Goal: Transaction & Acquisition: Purchase product/service

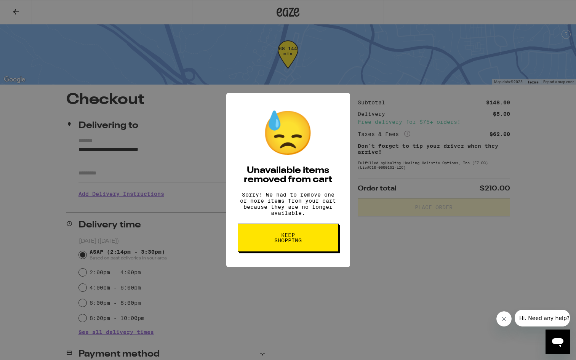
click at [299, 249] on button "Keep Shopping" at bounding box center [288, 237] width 101 height 28
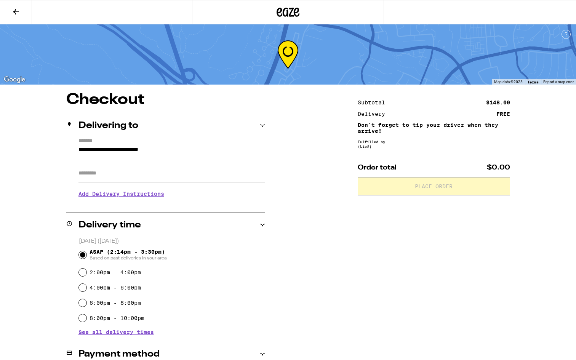
click at [285, 15] on icon at bounding box center [287, 12] width 23 height 14
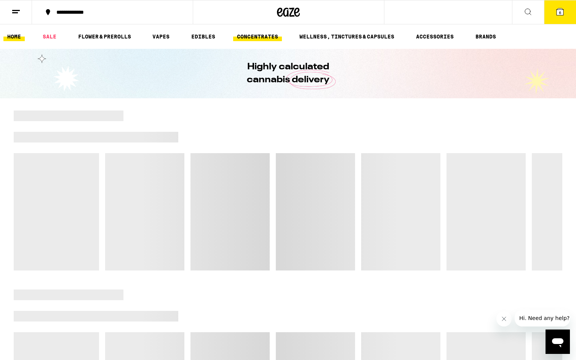
click at [261, 35] on link "CONCENTRATES" at bounding box center [257, 36] width 49 height 9
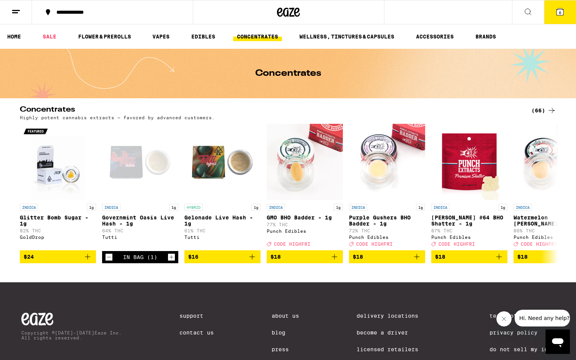
click at [555, 110] on div "Concentrates (66) Highly potent cannabis extracts — favored by advanced custome…" at bounding box center [288, 113] width 548 height 14
click at [537, 112] on div "(66)" at bounding box center [543, 110] width 25 height 9
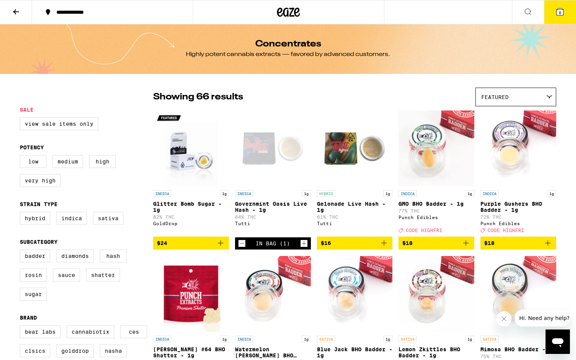
click at [197, 165] on img "Open page for Glitter Bomb Sugar - 1g from GoldDrop" at bounding box center [191, 148] width 76 height 76
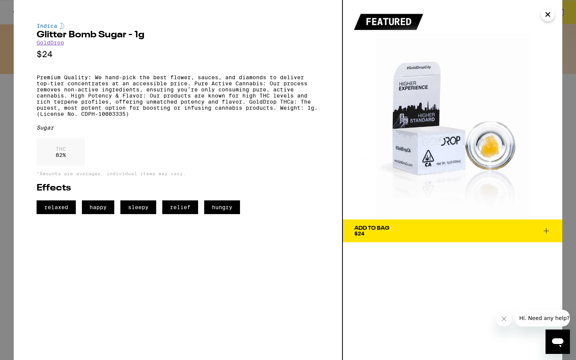
click at [549, 12] on icon "Close" at bounding box center [547, 14] width 9 height 11
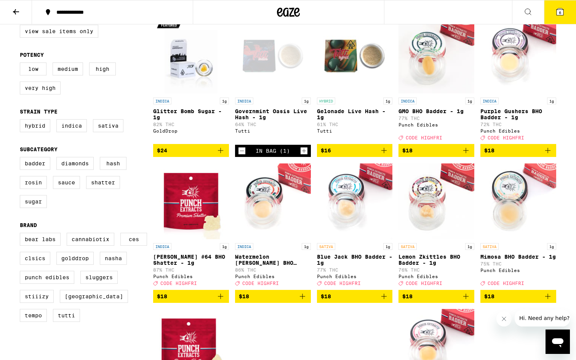
scroll to position [97, 0]
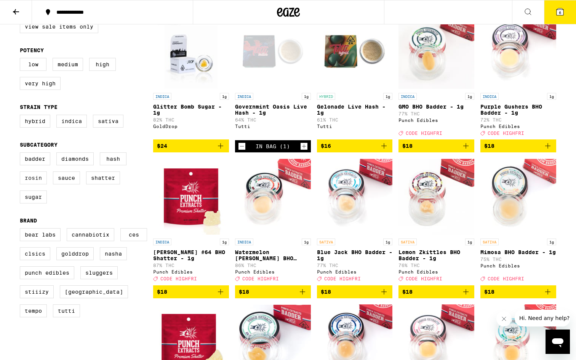
click at [35, 182] on label "Rosin" at bounding box center [33, 177] width 27 height 13
click at [22, 154] on input "Rosin" at bounding box center [21, 153] width 0 height 0
checkbox input "true"
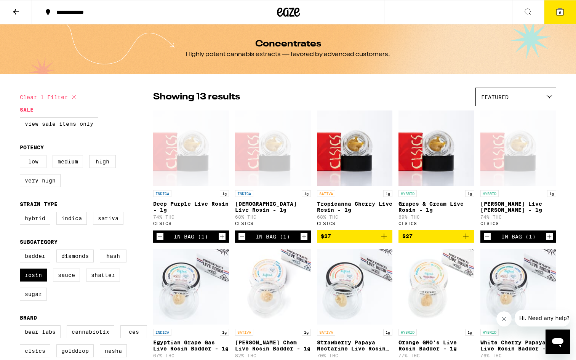
click at [290, 19] on div at bounding box center [288, 12] width 191 height 24
click at [289, 13] on icon at bounding box center [288, 12] width 23 height 14
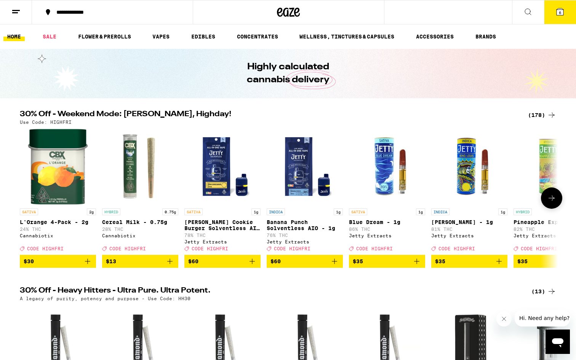
scroll to position [110, 0]
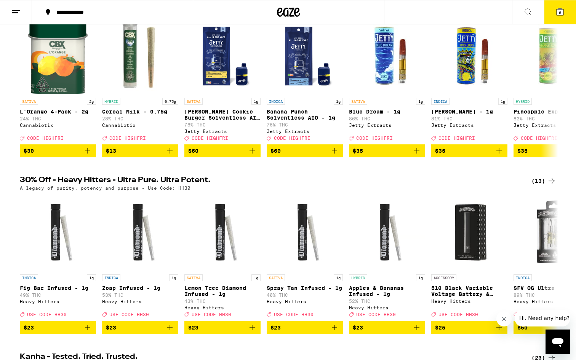
click at [545, 184] on div "(13)" at bounding box center [543, 180] width 25 height 9
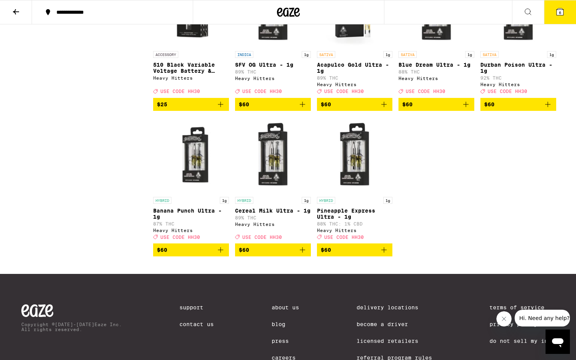
scroll to position [287, 0]
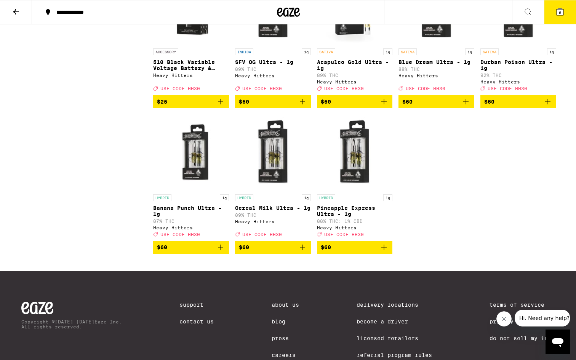
click at [307, 253] on button "$60" at bounding box center [273, 247] width 76 height 13
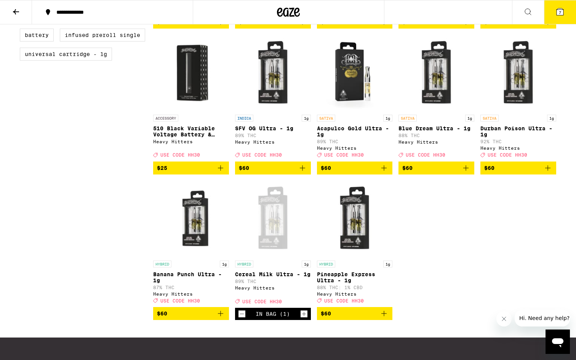
scroll to position [247, 0]
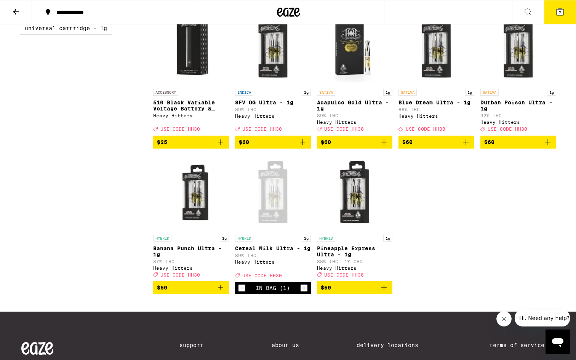
click at [241, 292] on icon "Decrement" at bounding box center [241, 287] width 7 height 9
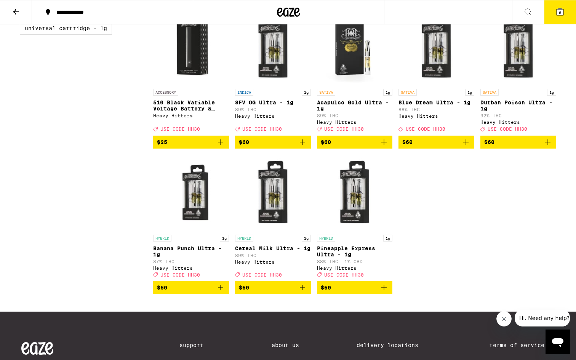
click at [306, 147] on icon "Add to bag" at bounding box center [302, 141] width 9 height 9
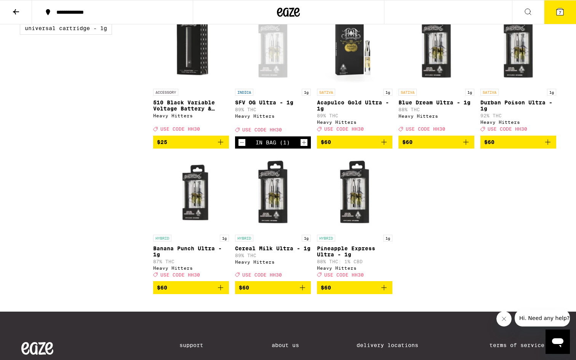
scroll to position [0, 0]
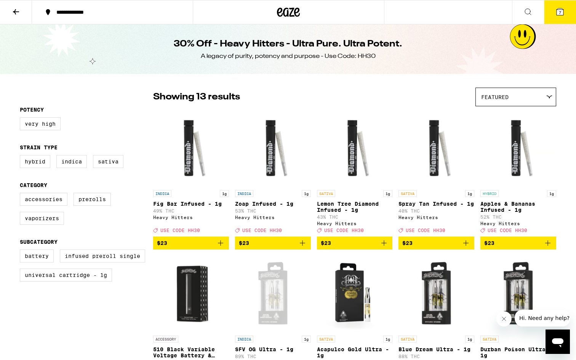
click at [284, 10] on icon at bounding box center [288, 12] width 11 height 9
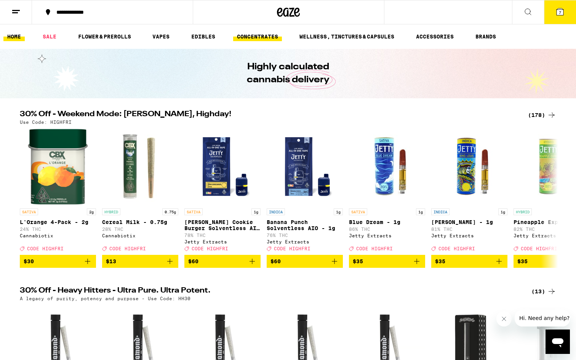
click at [271, 40] on link "CONCENTRATES" at bounding box center [257, 36] width 49 height 9
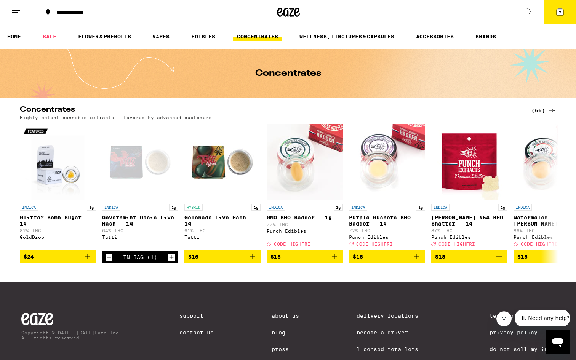
click at [542, 112] on div "(66)" at bounding box center [543, 110] width 25 height 9
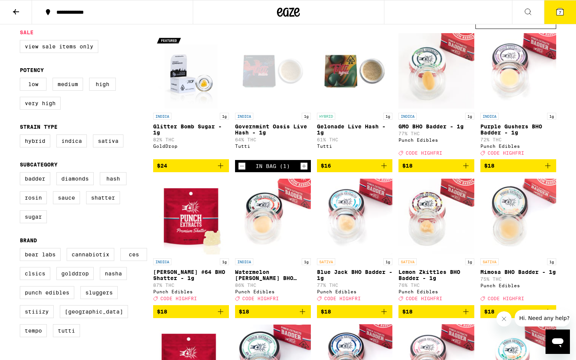
scroll to position [89, 0]
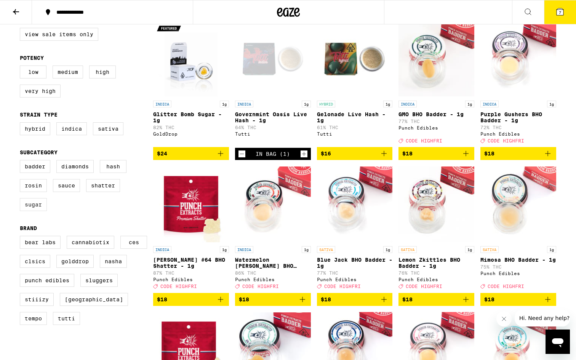
click at [33, 210] on label "Sugar" at bounding box center [33, 204] width 27 height 13
click at [22, 161] on input "Sugar" at bounding box center [21, 161] width 0 height 0
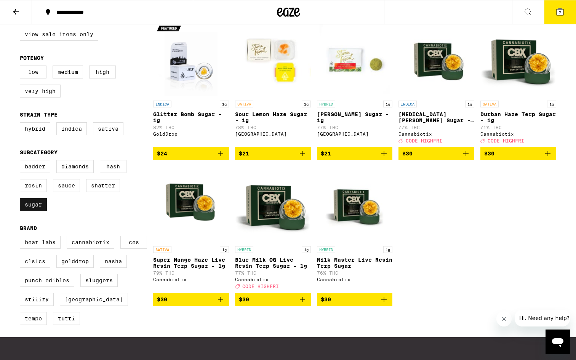
click at [33, 211] on label "Sugar" at bounding box center [33, 204] width 27 height 13
click at [22, 161] on input "Sugar" at bounding box center [21, 161] width 0 height 0
checkbox input "false"
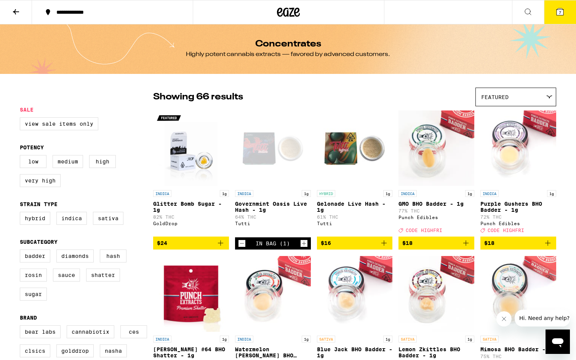
click at [512, 99] on div "Featured" at bounding box center [515, 97] width 80 height 18
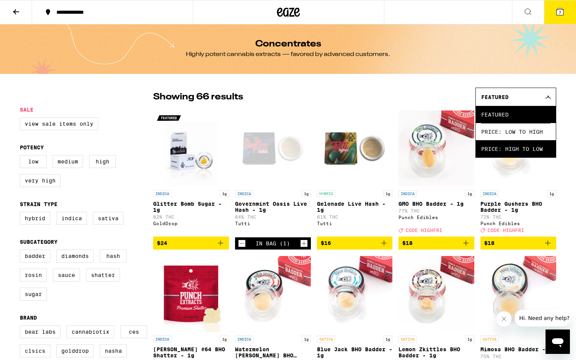
click at [516, 149] on span "Price: High to Low" at bounding box center [515, 148] width 69 height 17
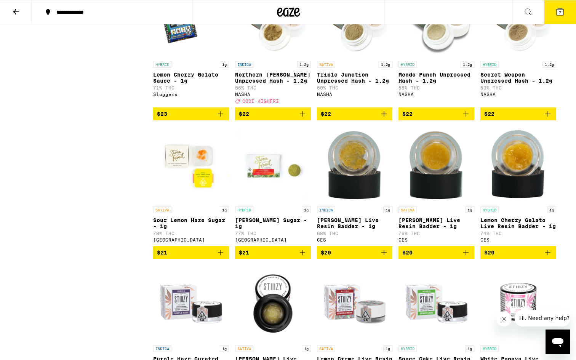
scroll to position [974, 0]
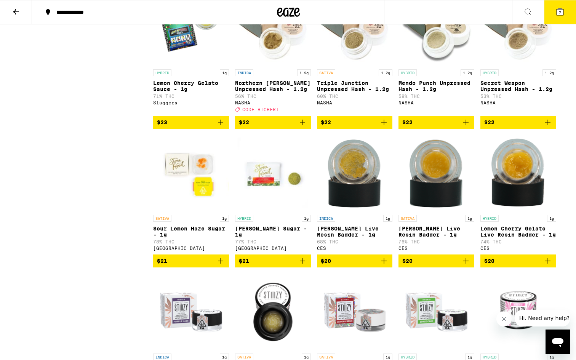
click at [304, 265] on icon "Add to bag" at bounding box center [302, 260] width 9 height 9
click at [283, 211] on div "Open page for Oreo Biscotti Sugar - 1g from Stone Road" at bounding box center [273, 173] width 76 height 76
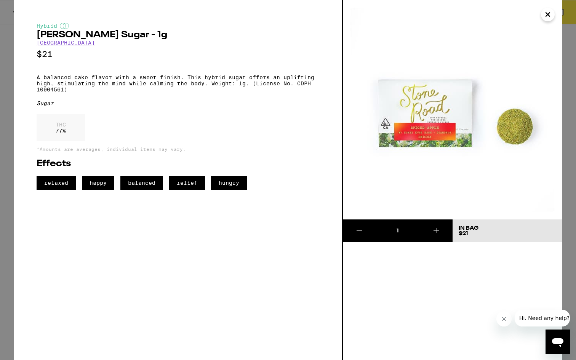
click at [552, 14] on icon "Close" at bounding box center [547, 14] width 9 height 11
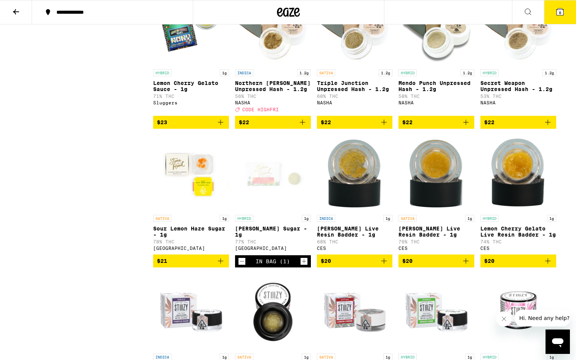
click at [239, 266] on icon "Decrement" at bounding box center [241, 261] width 7 height 9
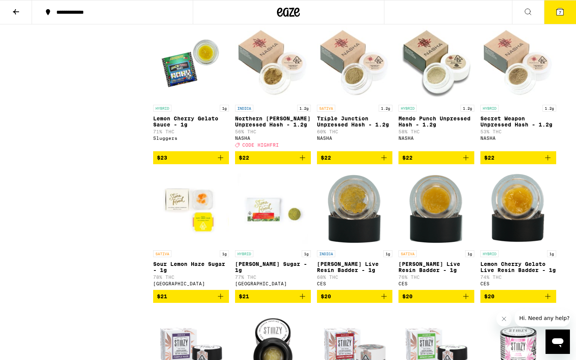
scroll to position [940, 0]
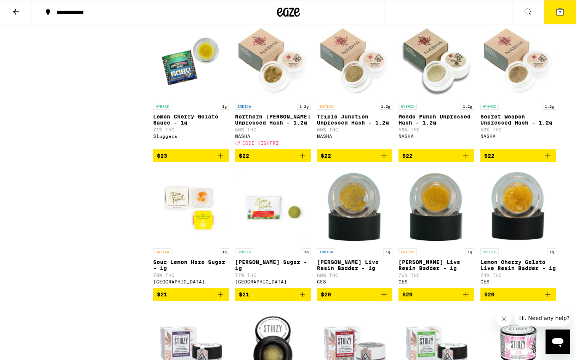
click at [286, 99] on img "Open page for Northern Berry Unpressed Hash - 1.2g from NASHA" at bounding box center [273, 61] width 76 height 76
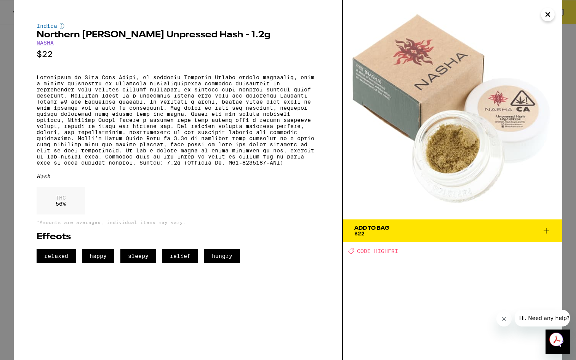
click at [548, 13] on icon "Close" at bounding box center [547, 15] width 4 height 4
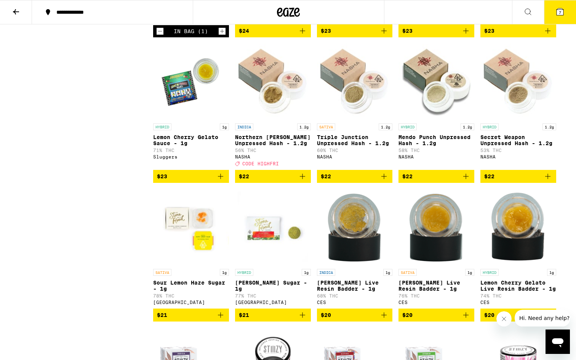
scroll to position [875, 0]
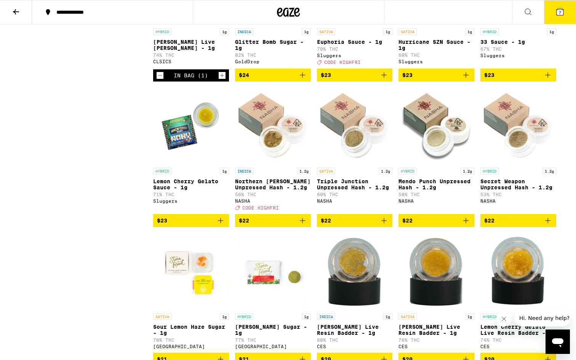
click at [305, 225] on icon "Add to bag" at bounding box center [302, 220] width 9 height 9
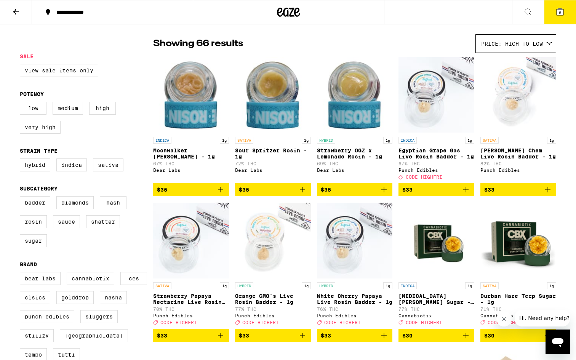
scroll to position [76, 0]
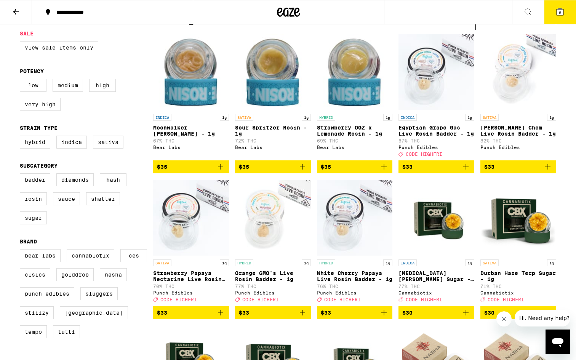
click at [303, 317] on icon "Add to bag" at bounding box center [302, 312] width 9 height 9
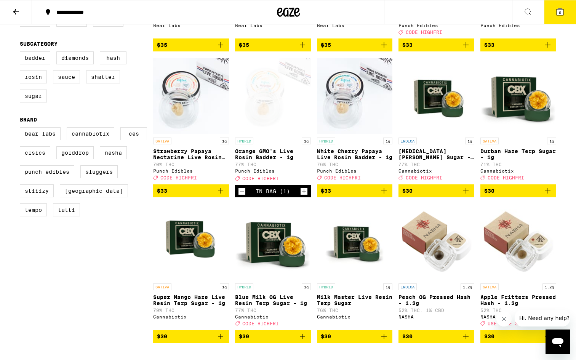
scroll to position [235, 0]
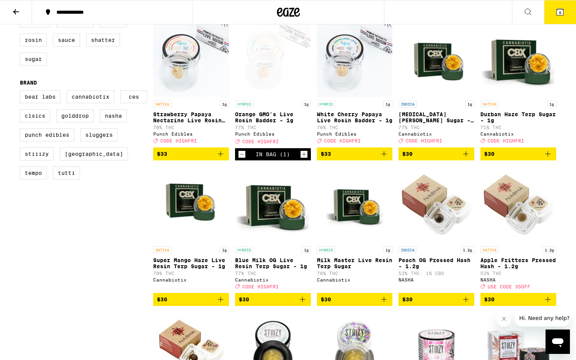
click at [467, 158] on icon "Add to bag" at bounding box center [465, 153] width 9 height 9
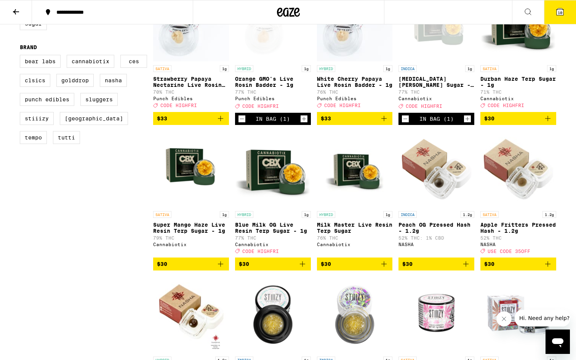
scroll to position [343, 0]
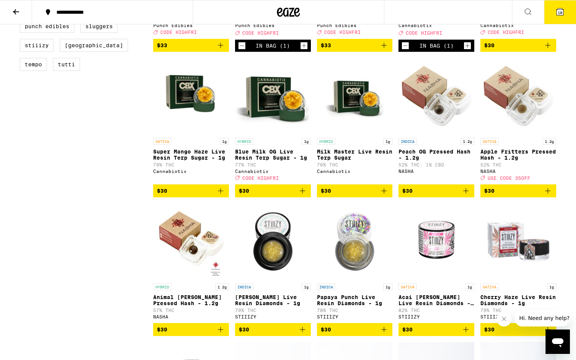
click at [563, 12] on icon at bounding box center [559, 11] width 7 height 7
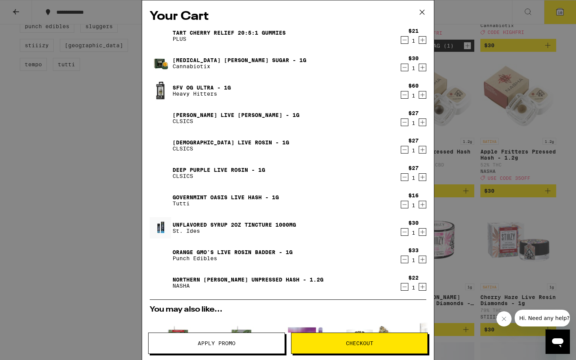
click at [229, 341] on span "Apply Promo" at bounding box center [217, 342] width 38 height 5
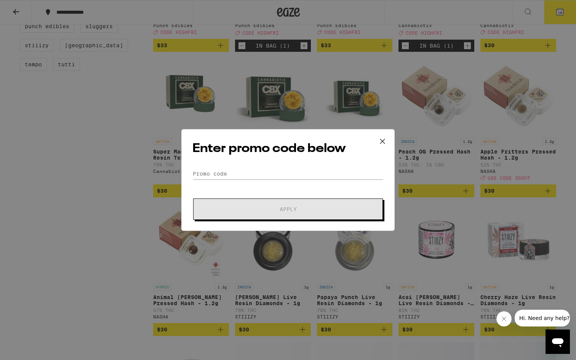
click at [262, 179] on form "Promo Code Apply" at bounding box center [287, 194] width 191 height 52
click at [262, 174] on input "Promo Code" at bounding box center [287, 173] width 191 height 11
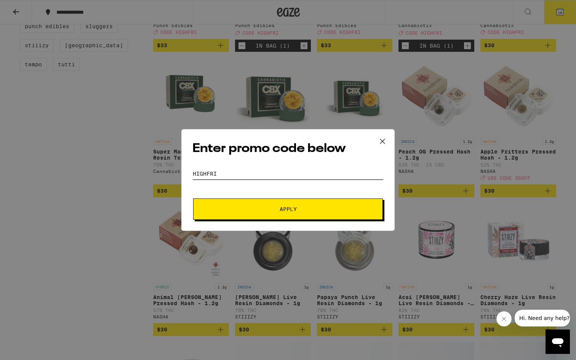
type input "highfri"
click at [193, 198] on button "Apply" at bounding box center [288, 208] width 190 height 21
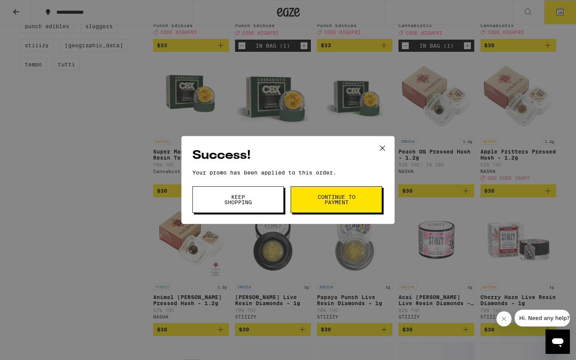
click at [247, 188] on button "Keep Shopping" at bounding box center [237, 199] width 91 height 27
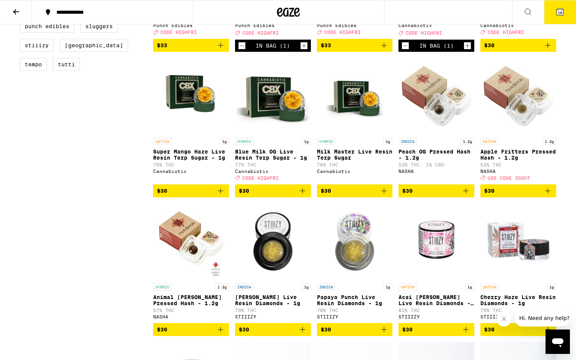
click at [555, 15] on icon at bounding box center [559, 11] width 9 height 9
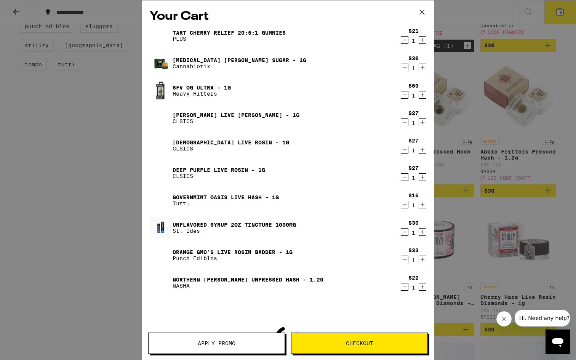
click at [225, 345] on span "Apply Promo" at bounding box center [217, 342] width 38 height 5
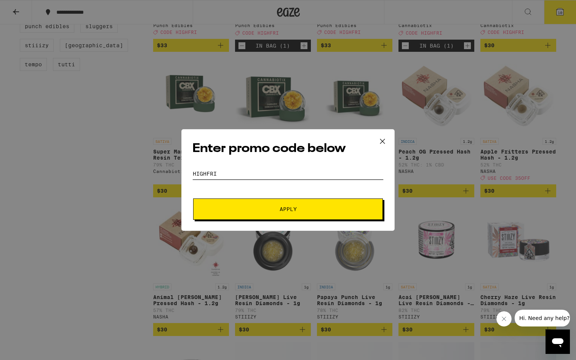
click at [266, 170] on input "highfri" at bounding box center [287, 173] width 191 height 11
type input "hh30"
click at [306, 208] on span "Apply" at bounding box center [287, 208] width 137 height 5
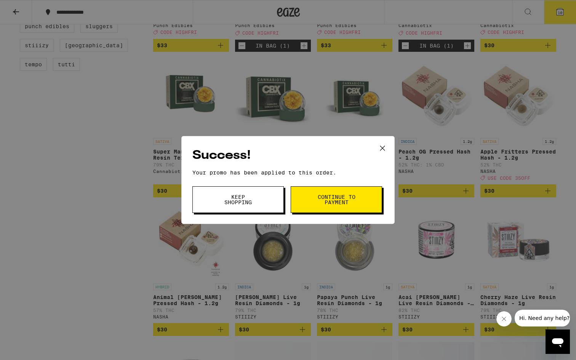
click at [309, 207] on button "Continue to payment" at bounding box center [335, 199] width 91 height 27
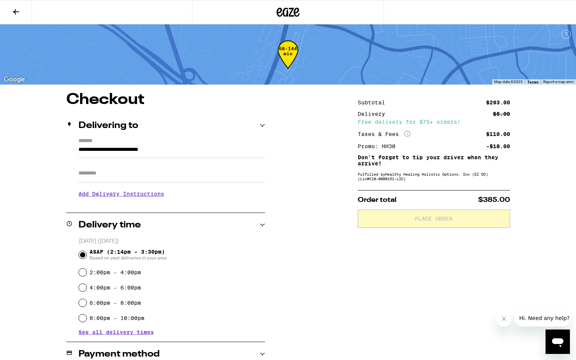
scroll to position [370, 0]
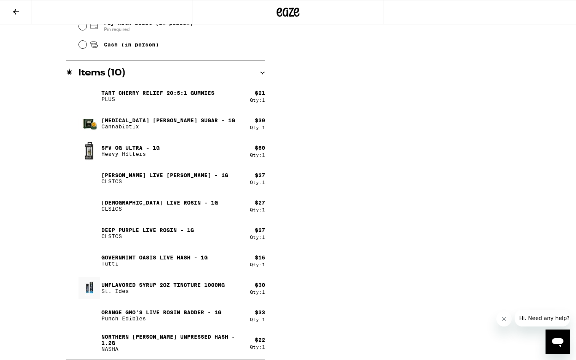
click at [19, 14] on icon at bounding box center [15, 11] width 9 height 9
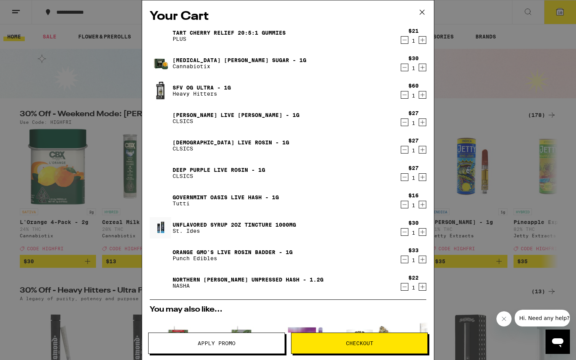
click at [403, 40] on icon "Decrement" at bounding box center [404, 40] width 4 height 0
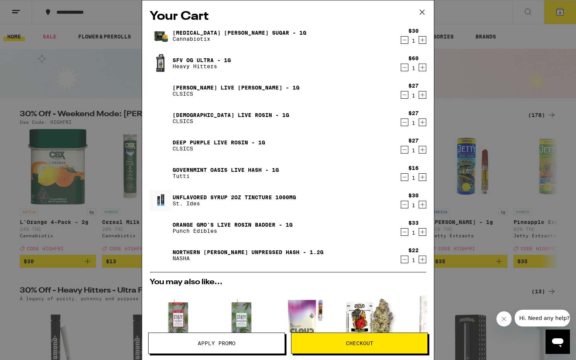
click at [407, 208] on icon "Decrement" at bounding box center [404, 204] width 7 height 9
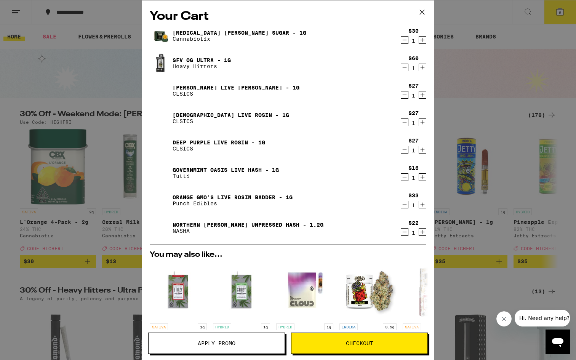
click at [405, 179] on icon "Decrement" at bounding box center [404, 176] width 7 height 9
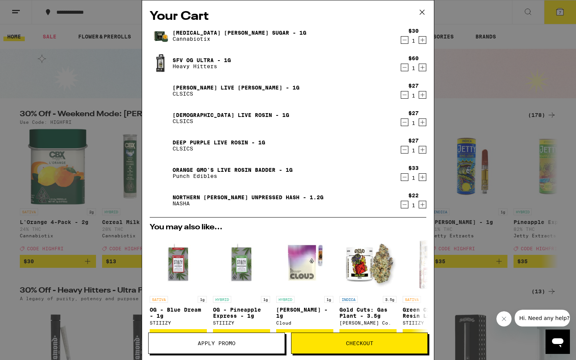
click at [403, 68] on icon "Decrement" at bounding box center [404, 67] width 7 height 9
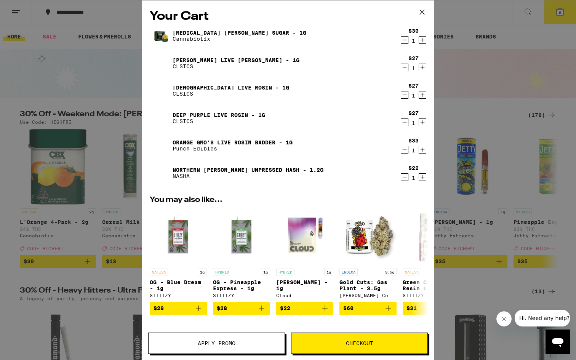
click at [425, 10] on icon at bounding box center [421, 11] width 11 height 11
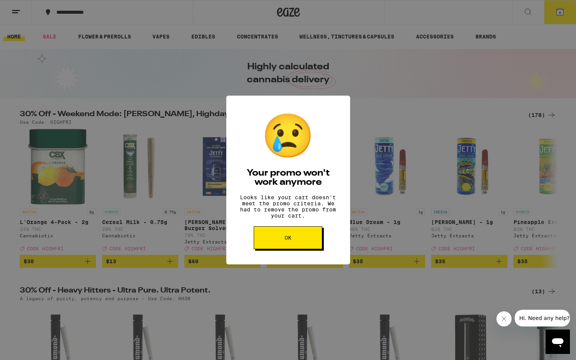
click at [114, 53] on div "😢 Your promo won't work anymore Looks like your cart doesn't meet the promo cri…" at bounding box center [288, 180] width 576 height 360
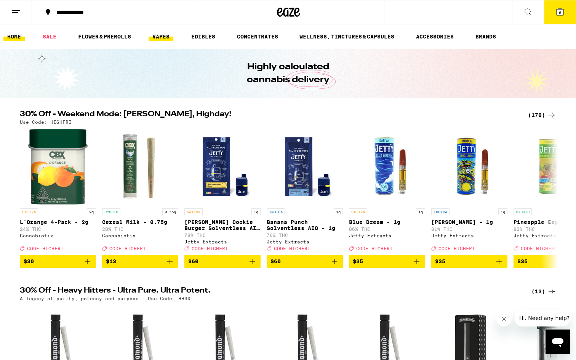
click at [167, 35] on link "VAPES" at bounding box center [160, 36] width 25 height 9
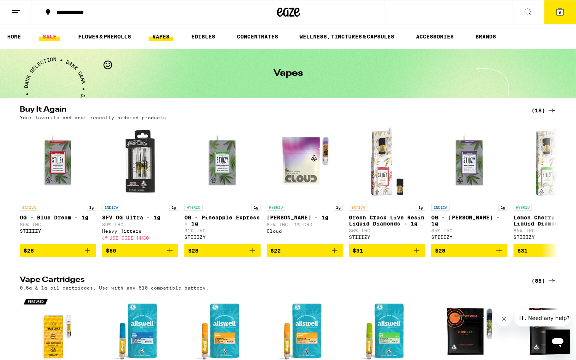
click at [48, 40] on link "SALE" at bounding box center [49, 36] width 21 height 9
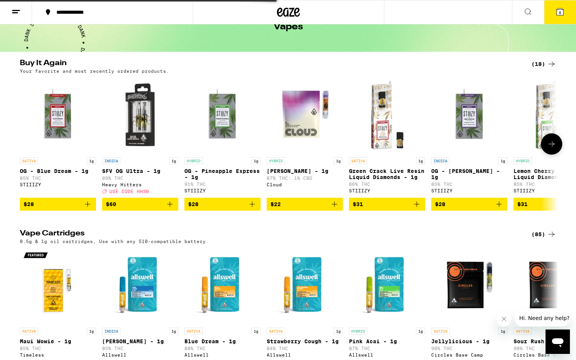
scroll to position [47, 0]
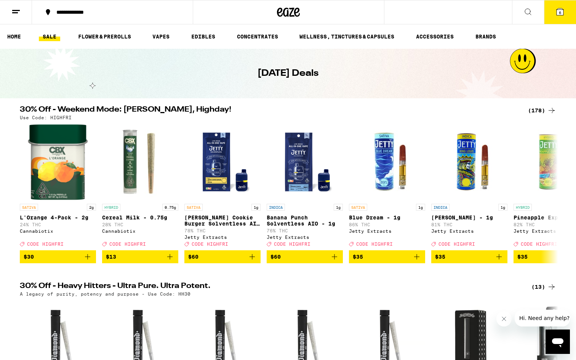
click at [531, 112] on div "(178)" at bounding box center [542, 110] width 28 height 9
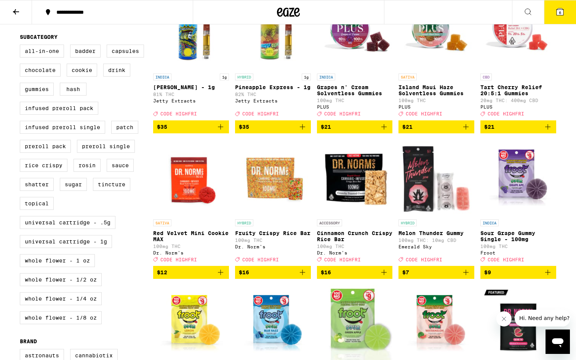
scroll to position [191, 0]
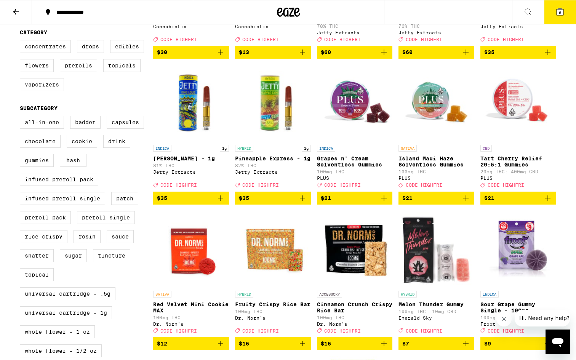
click at [56, 91] on label "Vaporizers" at bounding box center [42, 84] width 44 height 13
click at [22, 41] on input "Vaporizers" at bounding box center [21, 41] width 0 height 0
checkbox input "true"
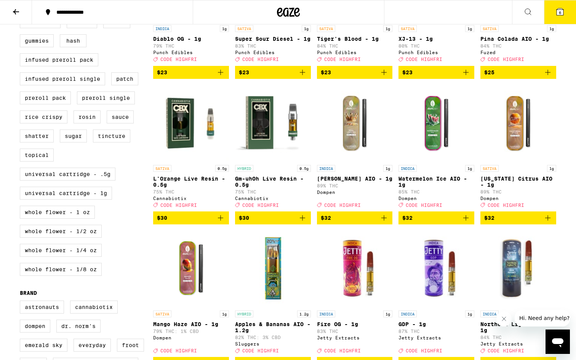
scroll to position [301, 0]
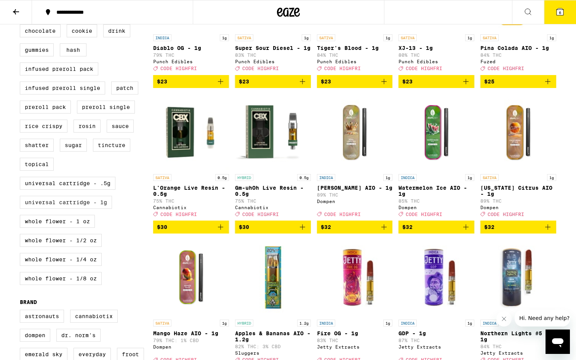
click at [92, 209] on label "Universal Cartridge - 1g" at bounding box center [66, 202] width 92 height 13
click at [22, 7] on input "Universal Cartridge - 1g" at bounding box center [21, 6] width 0 height 0
checkbox input "true"
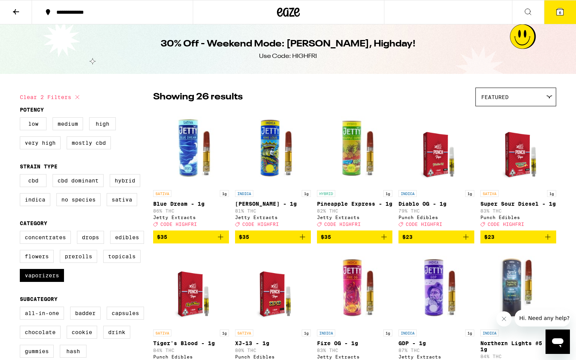
click at [513, 104] on div "Featured" at bounding box center [515, 97] width 80 height 18
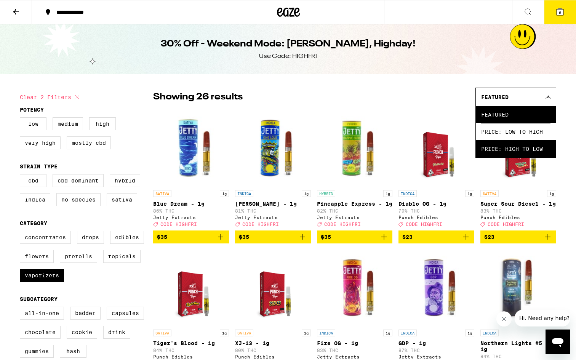
click at [518, 149] on span "Price: High to Low" at bounding box center [515, 148] width 69 height 17
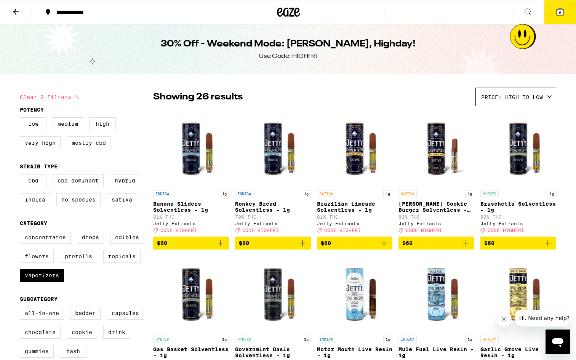
click at [418, 95] on div "Showing 26 results Price: High to Low Featured Price: Low to High Price: High t…" at bounding box center [354, 97] width 403 height 19
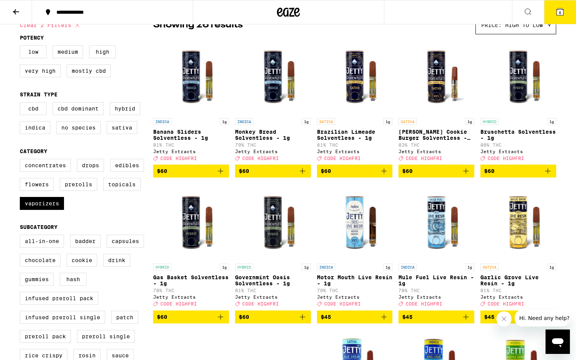
scroll to position [72, 0]
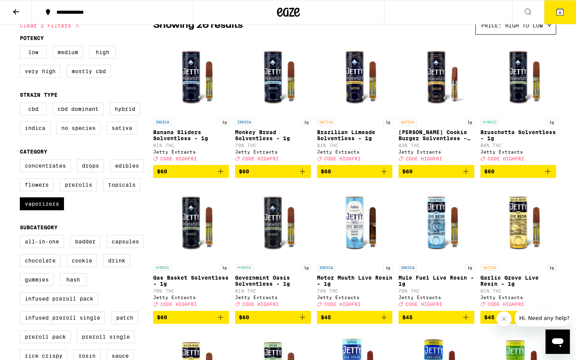
click at [548, 174] on icon "Add to bag" at bounding box center [547, 171] width 9 height 9
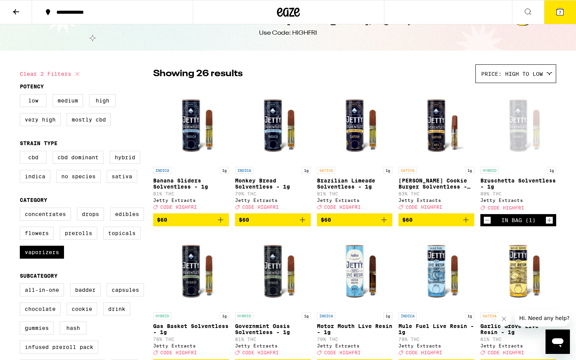
scroll to position [0, 0]
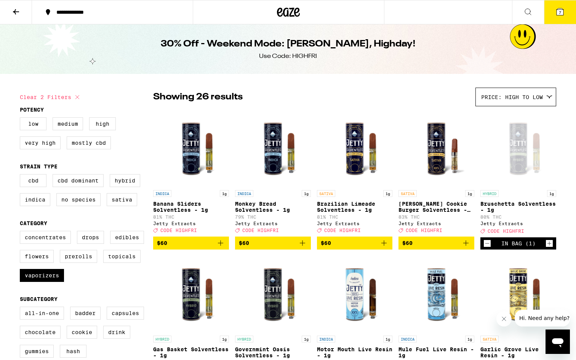
click at [555, 16] on icon at bounding box center [559, 11] width 9 height 9
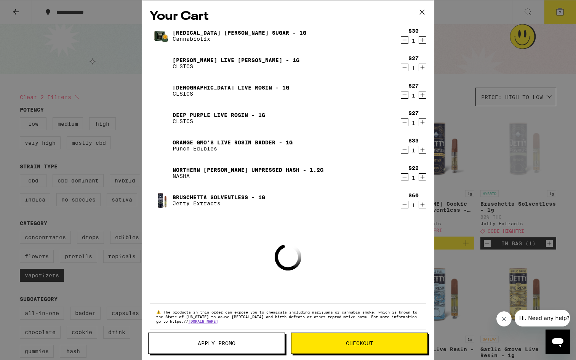
click at [246, 338] on button "Apply Promo" at bounding box center [216, 342] width 137 height 21
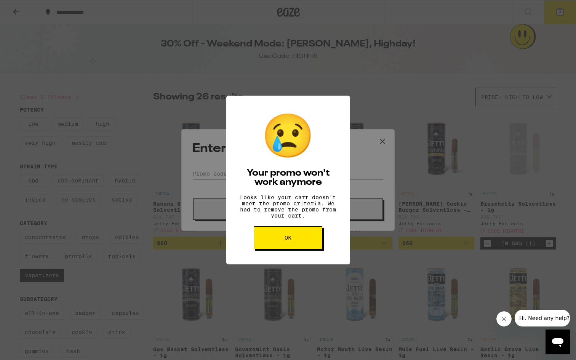
click at [304, 244] on button "OK" at bounding box center [287, 237] width 69 height 23
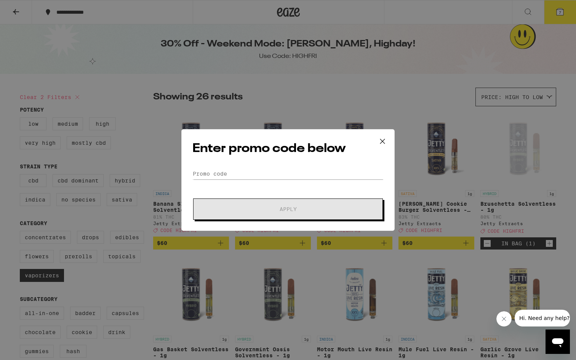
click at [254, 181] on form "Promo Code Apply" at bounding box center [287, 194] width 191 height 52
click at [254, 176] on input "Promo Code" at bounding box center [287, 173] width 191 height 11
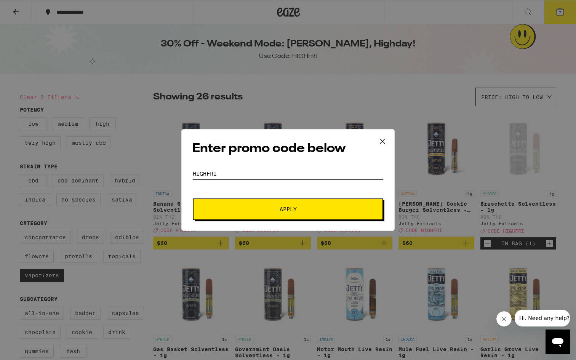
type input "highfri"
click at [193, 198] on button "Apply" at bounding box center [288, 208] width 190 height 21
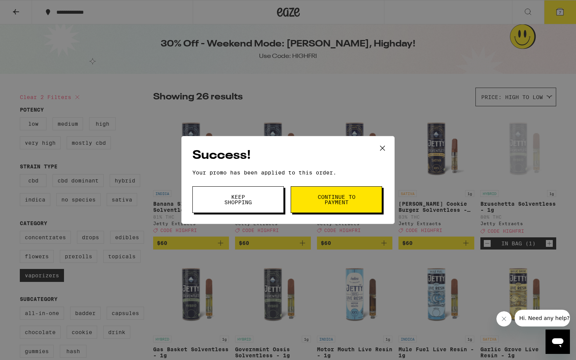
click at [271, 197] on button "Keep Shopping" at bounding box center [237, 199] width 91 height 27
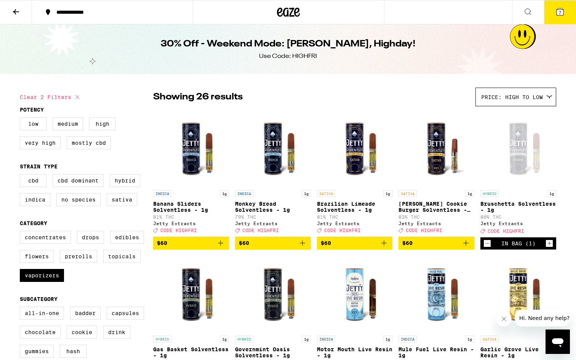
click at [557, 13] on icon at bounding box center [559, 11] width 7 height 7
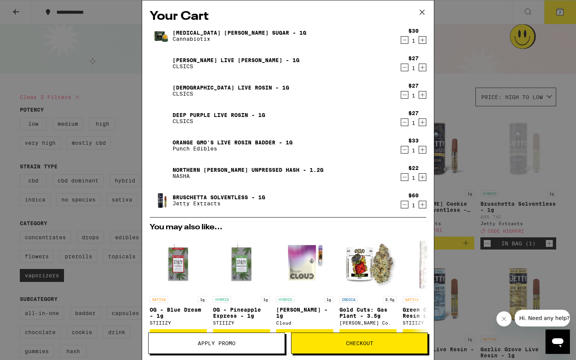
click at [405, 40] on icon "Decrement" at bounding box center [404, 40] width 4 height 0
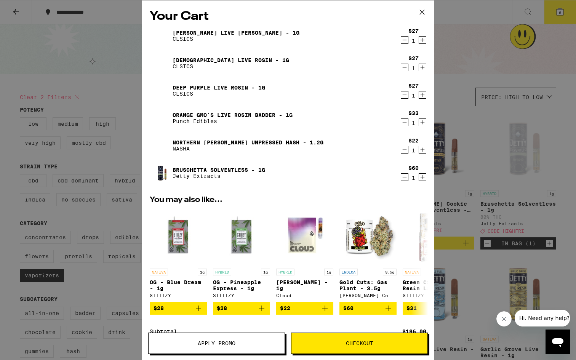
click at [405, 67] on icon "Decrement" at bounding box center [404, 67] width 7 height 9
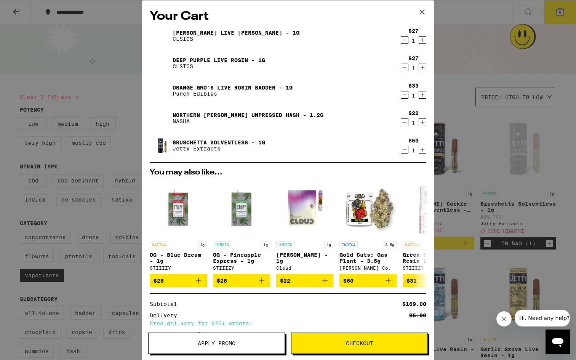
click at [427, 10] on icon at bounding box center [421, 11] width 11 height 11
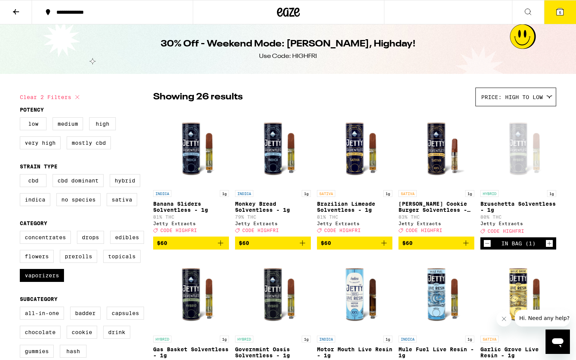
click at [284, 13] on icon at bounding box center [288, 12] width 23 height 14
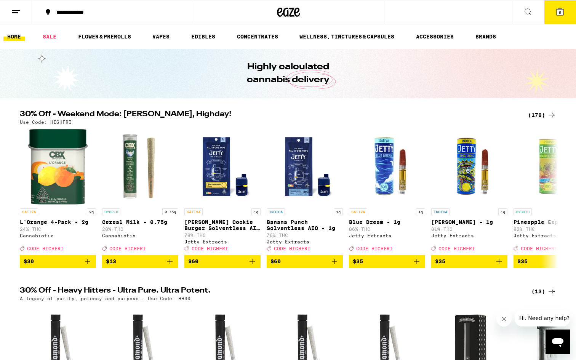
scroll to position [18, 0]
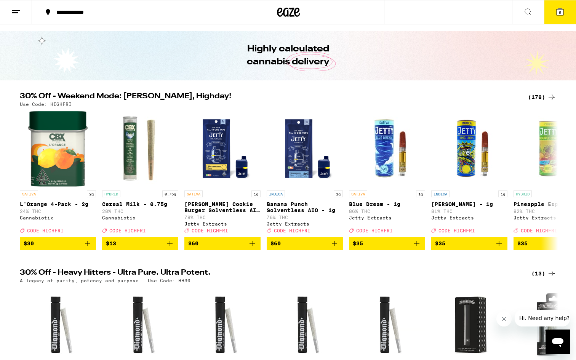
click at [537, 97] on div "(178)" at bounding box center [542, 96] width 28 height 9
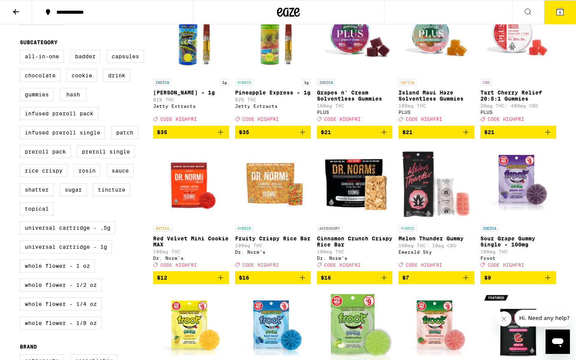
scroll to position [261, 0]
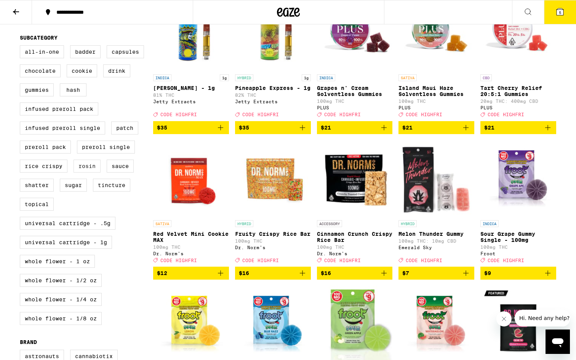
click at [89, 172] on label "Rosin" at bounding box center [86, 165] width 27 height 13
click at [22, 47] on input "Rosin" at bounding box center [21, 46] width 0 height 0
checkbox input "true"
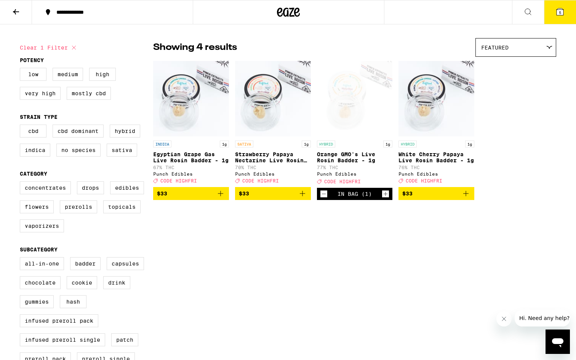
scroll to position [19, 0]
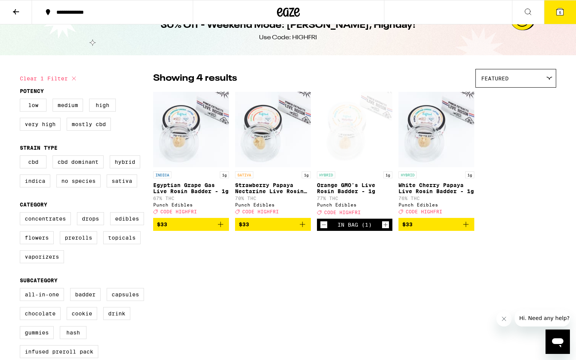
click at [468, 229] on icon "Add to bag" at bounding box center [465, 224] width 9 height 9
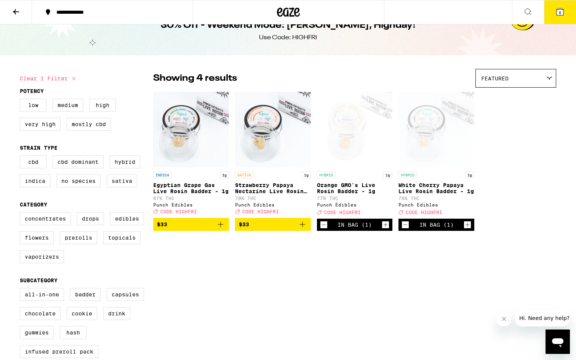
scroll to position [0, 0]
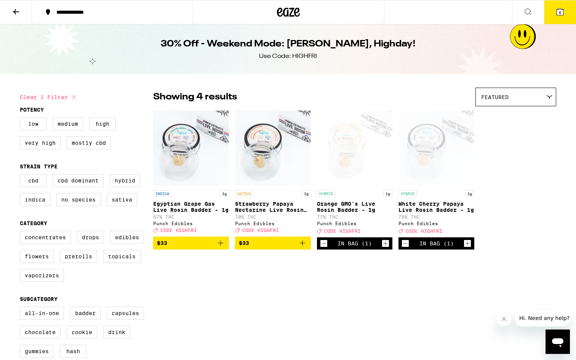
click at [555, 9] on icon at bounding box center [559, 11] width 9 height 9
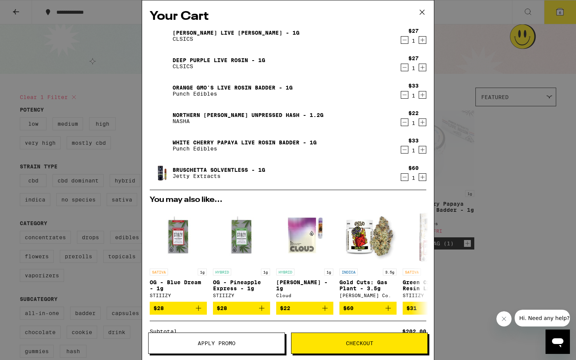
click at [406, 68] on icon "Decrement" at bounding box center [404, 67] width 7 height 9
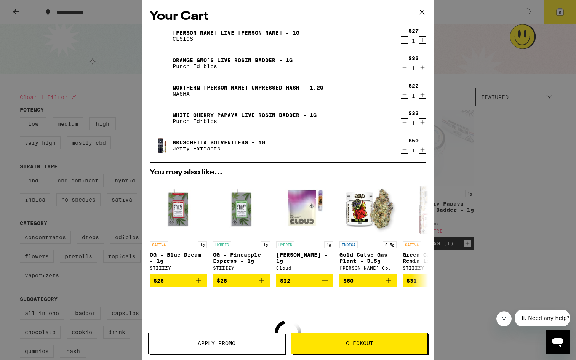
click at [405, 43] on icon "Decrement" at bounding box center [404, 39] width 7 height 9
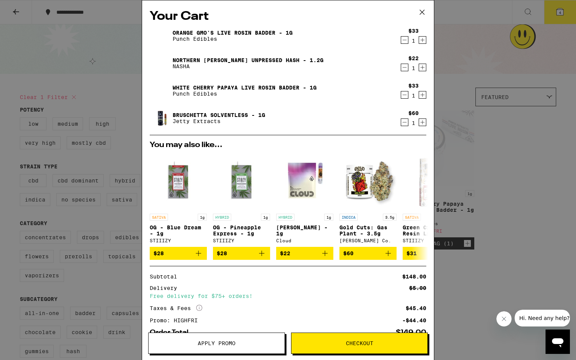
click at [238, 114] on link "Bruschetta Solventless - 1g" at bounding box center [218, 115] width 92 height 6
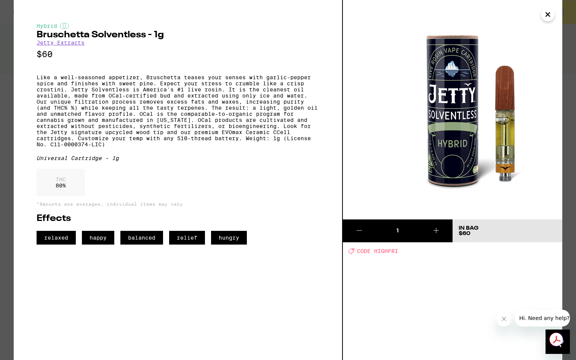
click at [571, 113] on div "Hybrid Bruschetta Solventless - 1g Jetty Extracts $60 Like a well-seasoned appe…" at bounding box center [288, 180] width 576 height 360
